Goal: Check status: Check status

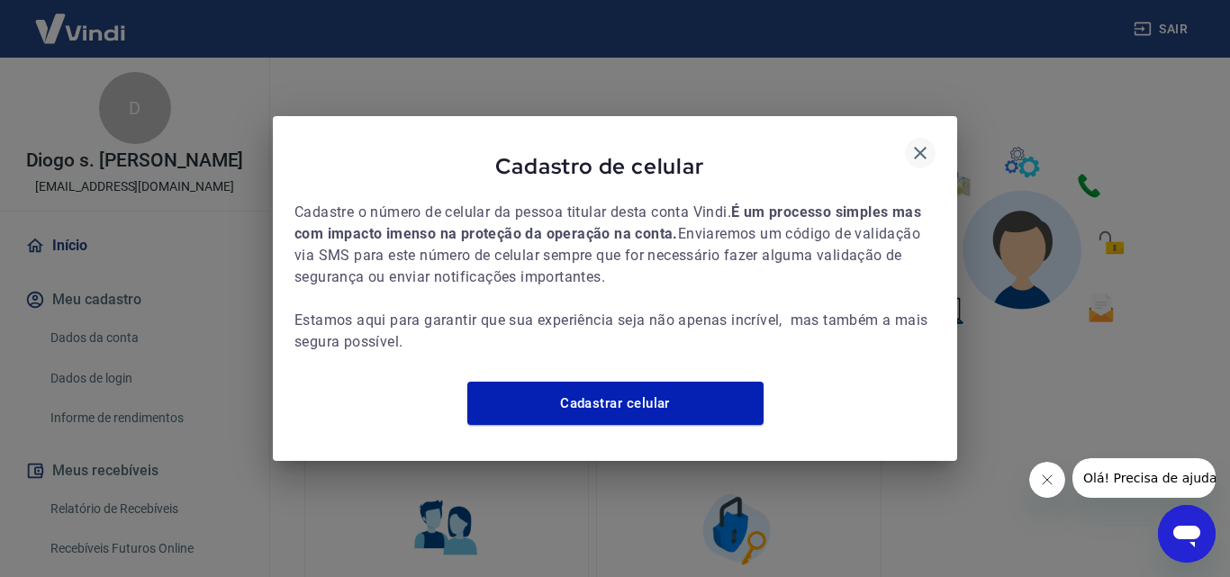
click at [916, 142] on icon "button" at bounding box center [921, 153] width 22 height 22
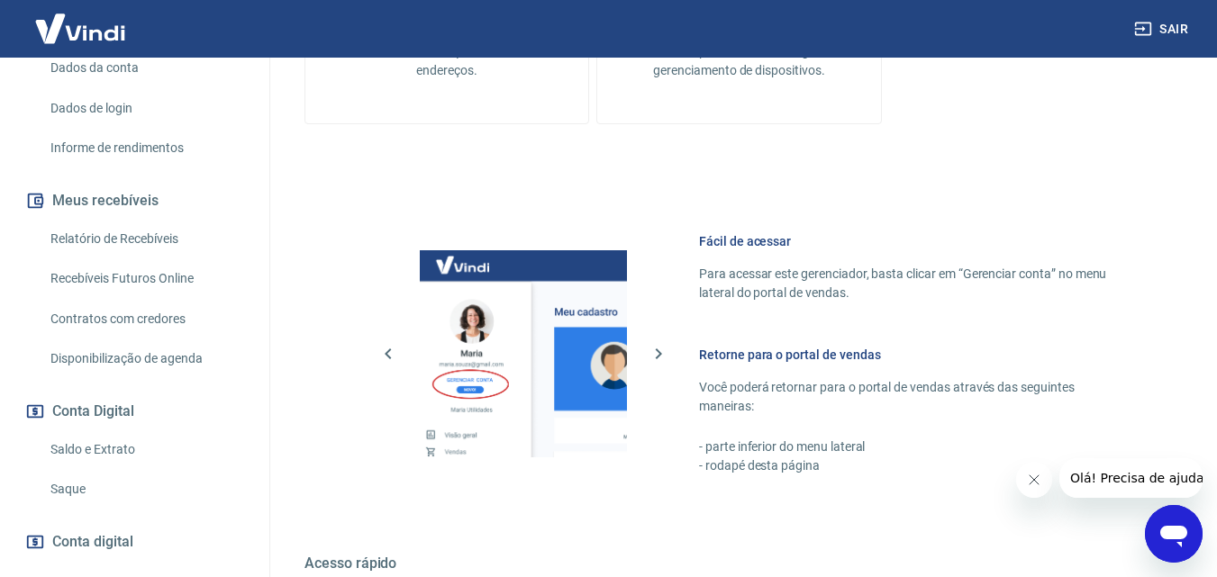
scroll to position [901, 0]
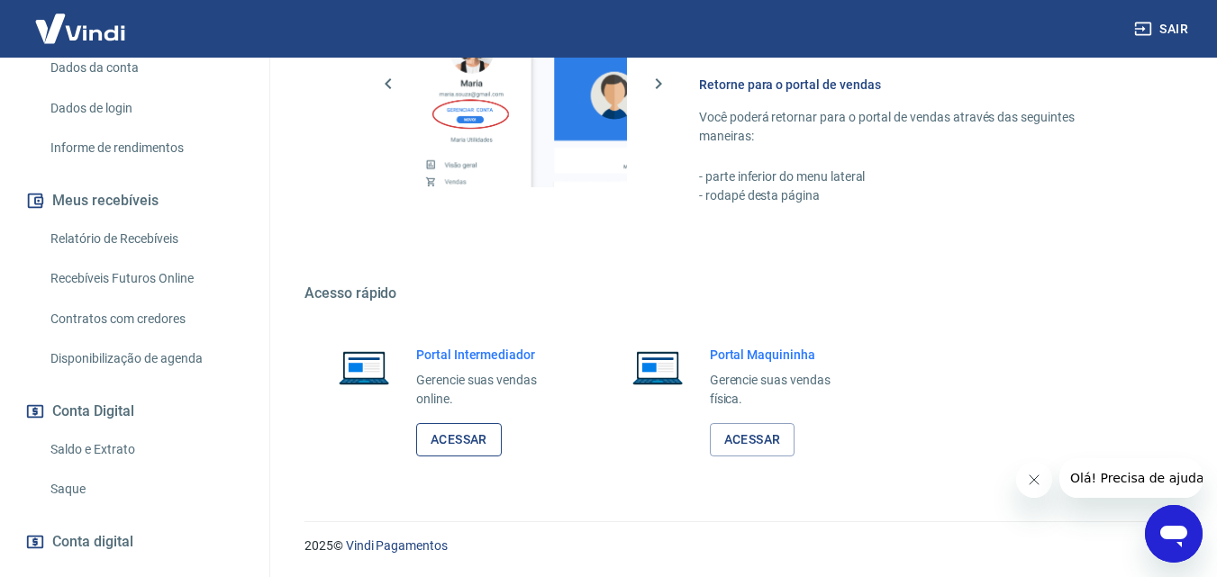
click at [449, 447] on link "Acessar" at bounding box center [459, 439] width 86 height 33
click at [93, 455] on link "Saldo e Extrato" at bounding box center [145, 449] width 204 height 37
